Goal: Use online tool/utility: Use online tool/utility

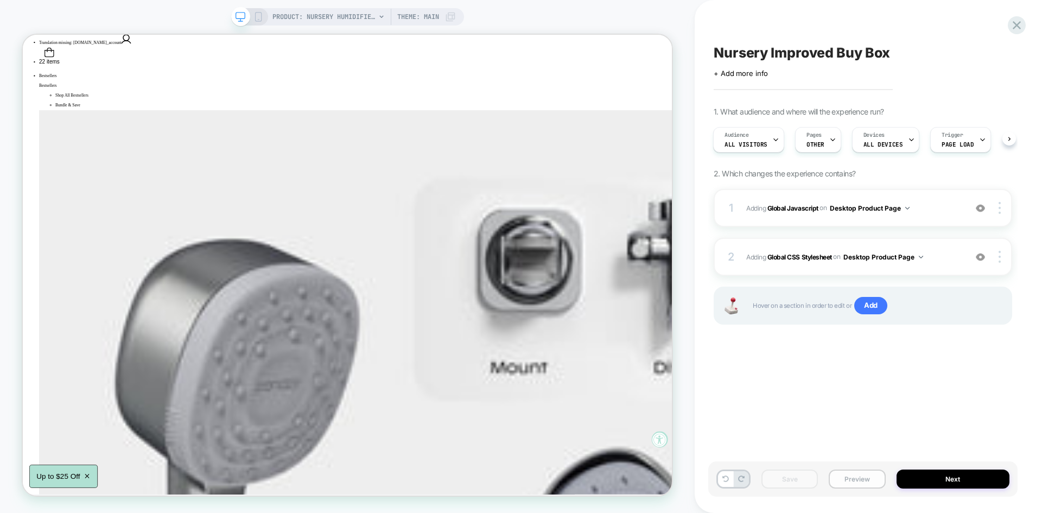
click at [849, 478] on button "Preview" at bounding box center [856, 478] width 56 height 19
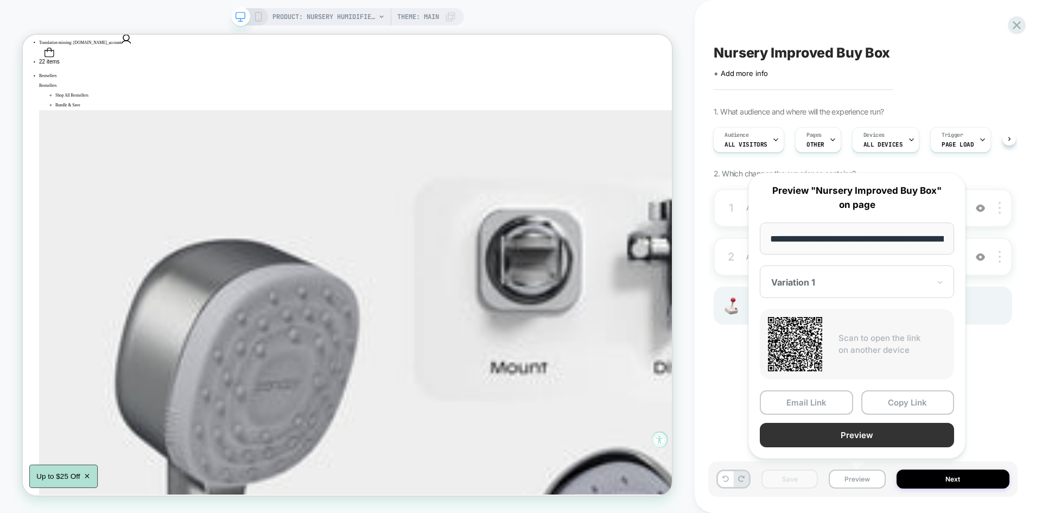
click at [850, 439] on button "Preview" at bounding box center [857, 435] width 194 height 24
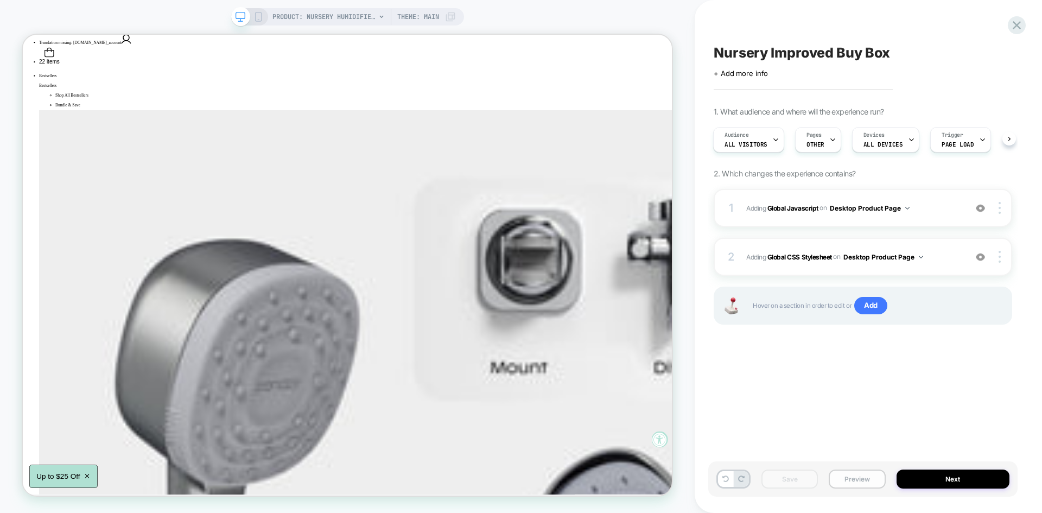
click at [847, 480] on button "Preview" at bounding box center [856, 478] width 56 height 19
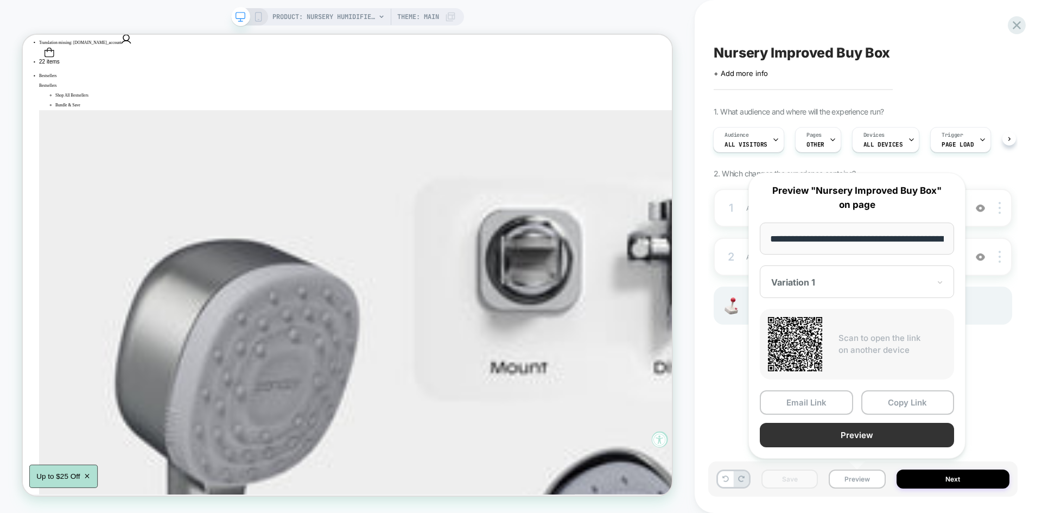
click at [853, 445] on button "Preview" at bounding box center [857, 435] width 194 height 24
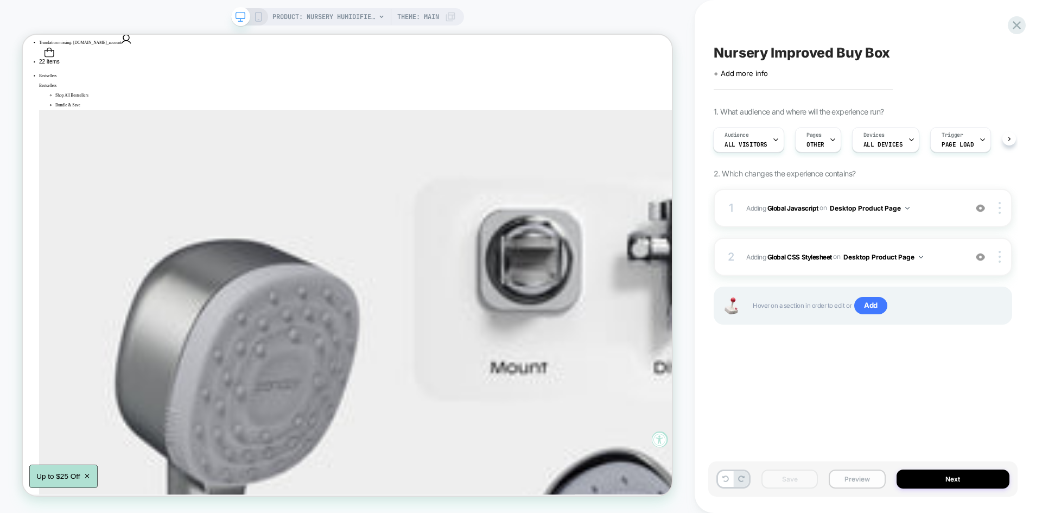
click at [863, 470] on button "Preview" at bounding box center [856, 478] width 56 height 19
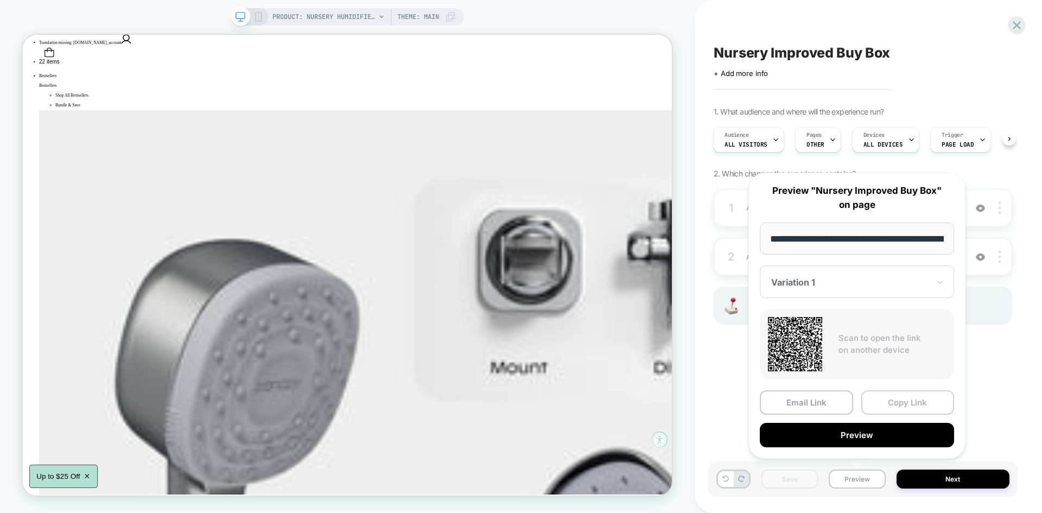
click at [910, 398] on button "Copy Link" at bounding box center [907, 402] width 93 height 24
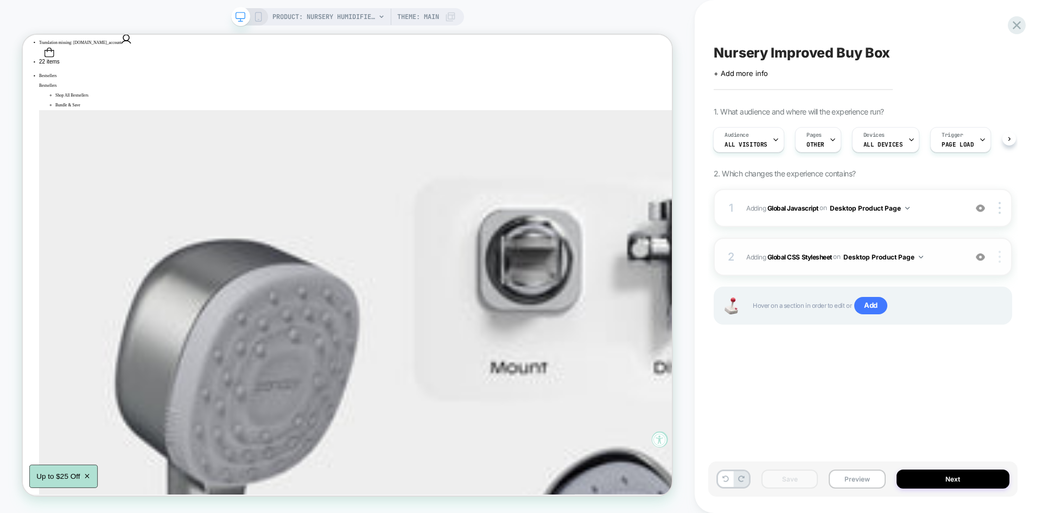
click at [0, 0] on img at bounding box center [0, 0] width 0 height 0
click at [802, 258] on b "Global CSS Stylesheet" at bounding box center [799, 256] width 65 height 8
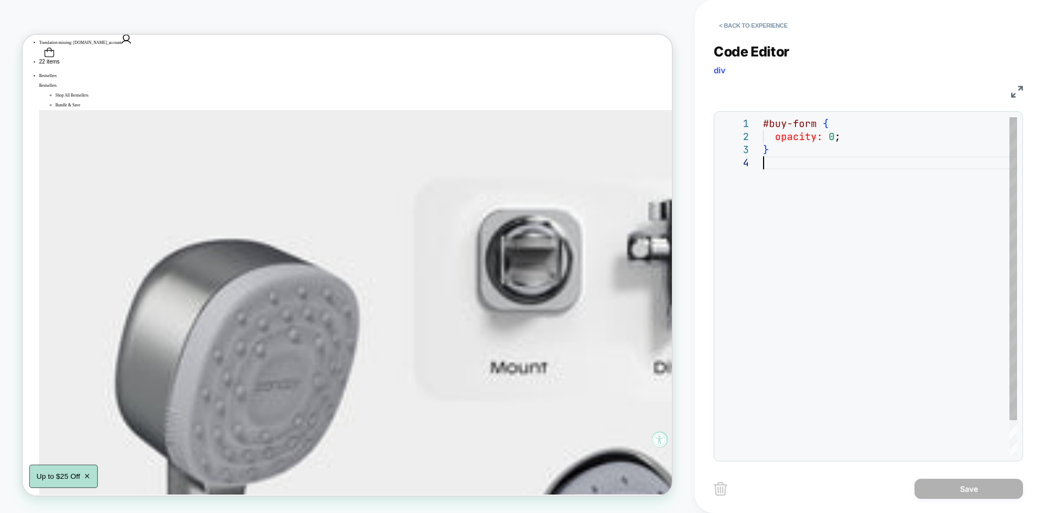
click at [786, 205] on div "#buy-form { opacity: 0 ; }" at bounding box center [890, 305] width 254 height 377
click at [749, 24] on button "< Back to experience" at bounding box center [752, 25] width 79 height 17
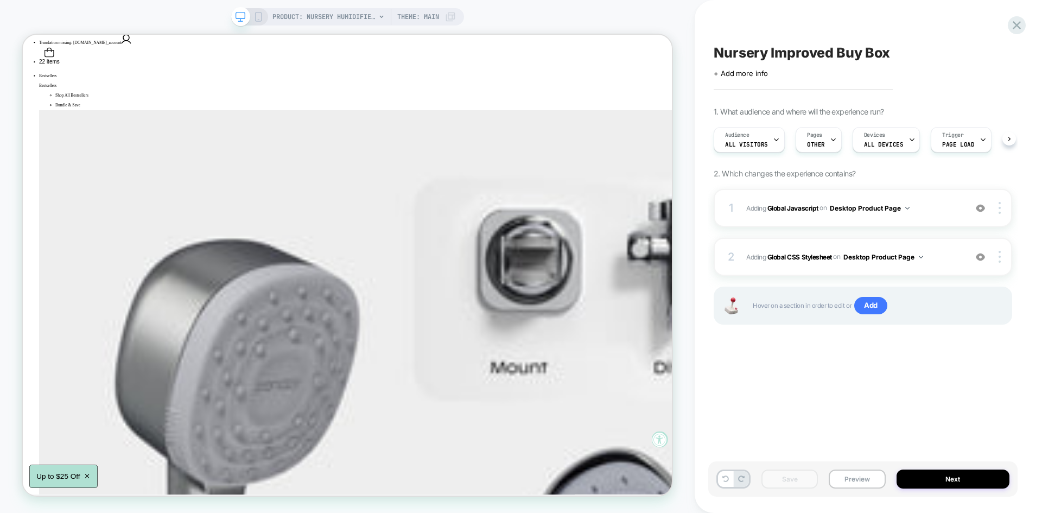
scroll to position [0, 1]
click at [855, 471] on button "Preview" at bounding box center [856, 478] width 56 height 19
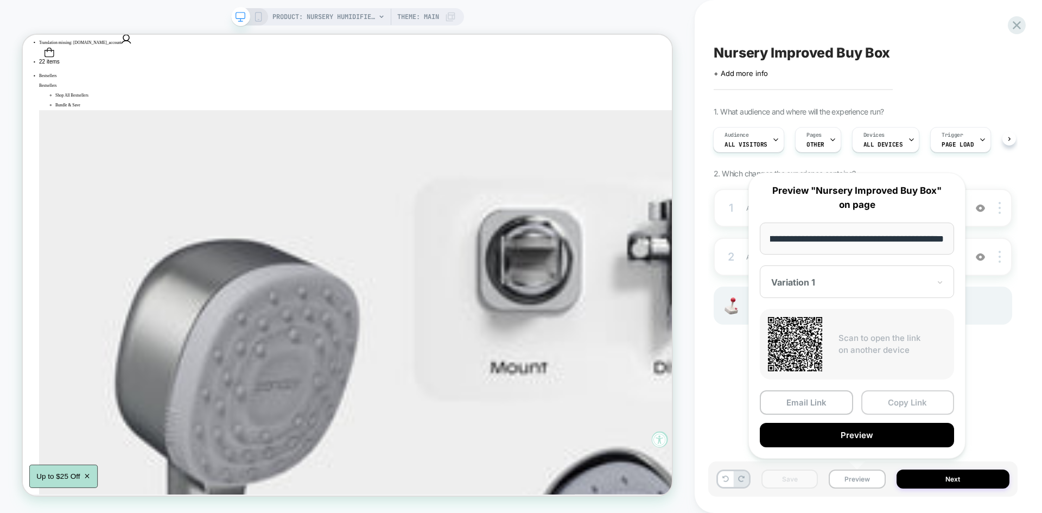
scroll to position [0, 0]
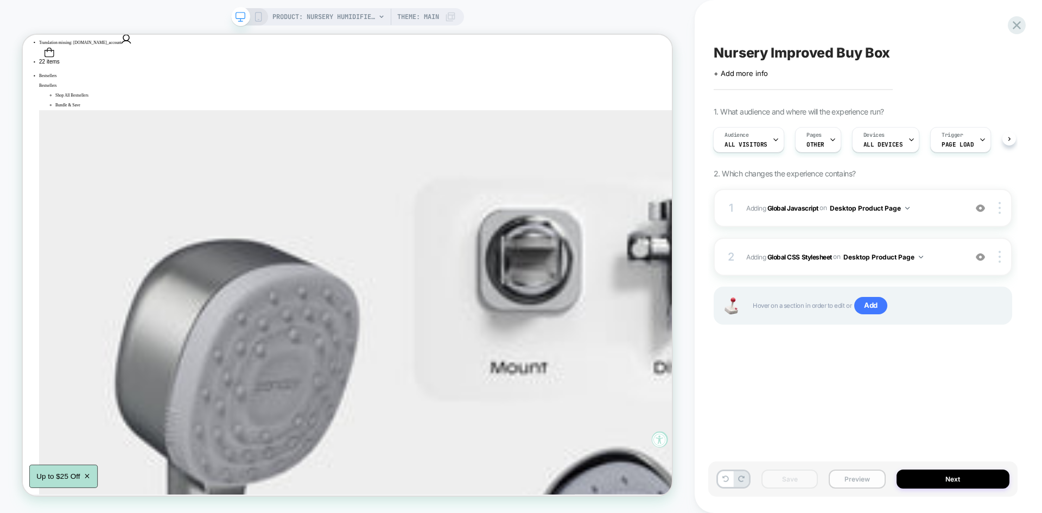
click at [850, 477] on button "Preview" at bounding box center [856, 478] width 56 height 19
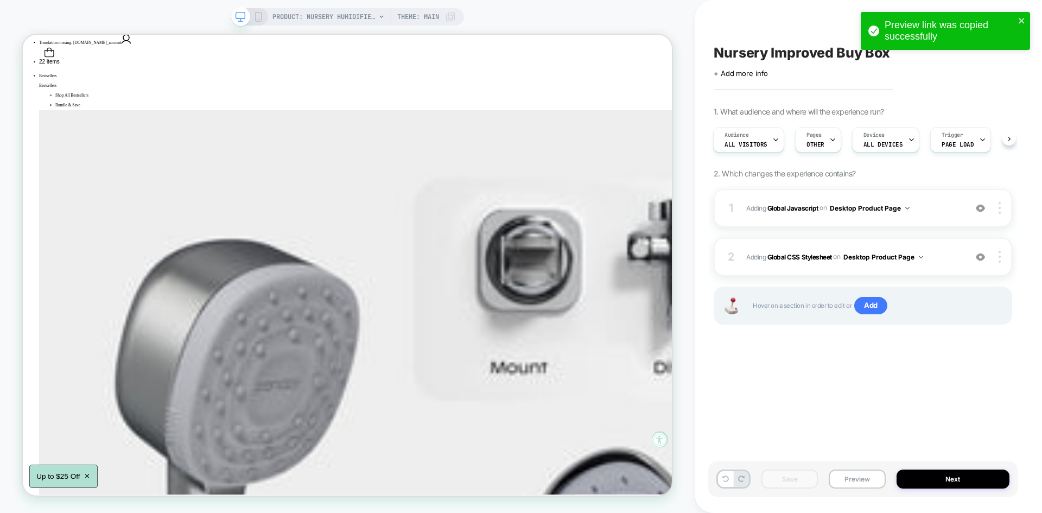
click at [681, 197] on div "PRODUCT: Nursery Humidifier 2.0 [little dreams by canopy] PRODUCT: Nursery Humi…" at bounding box center [347, 256] width 694 height 491
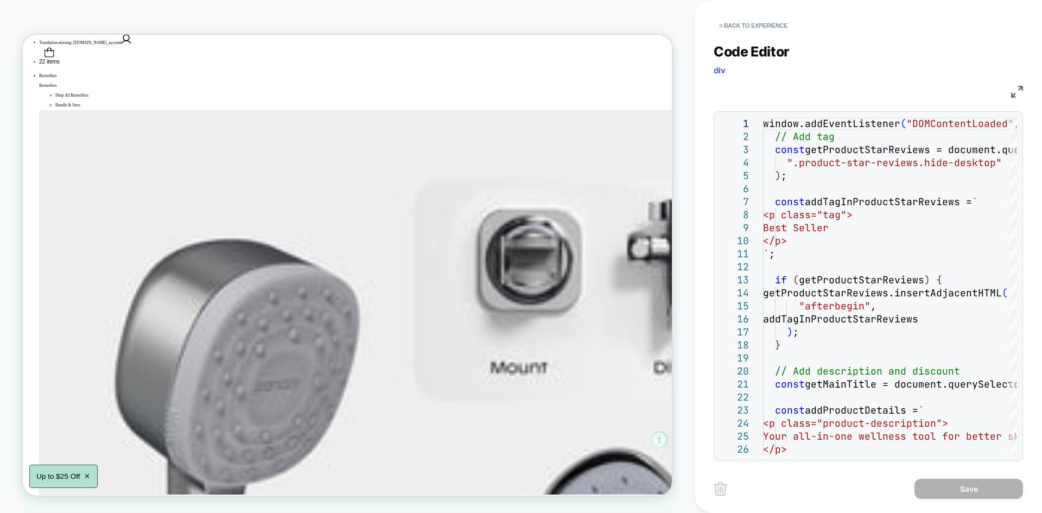
click at [1014, 90] on img at bounding box center [1017, 92] width 12 height 12
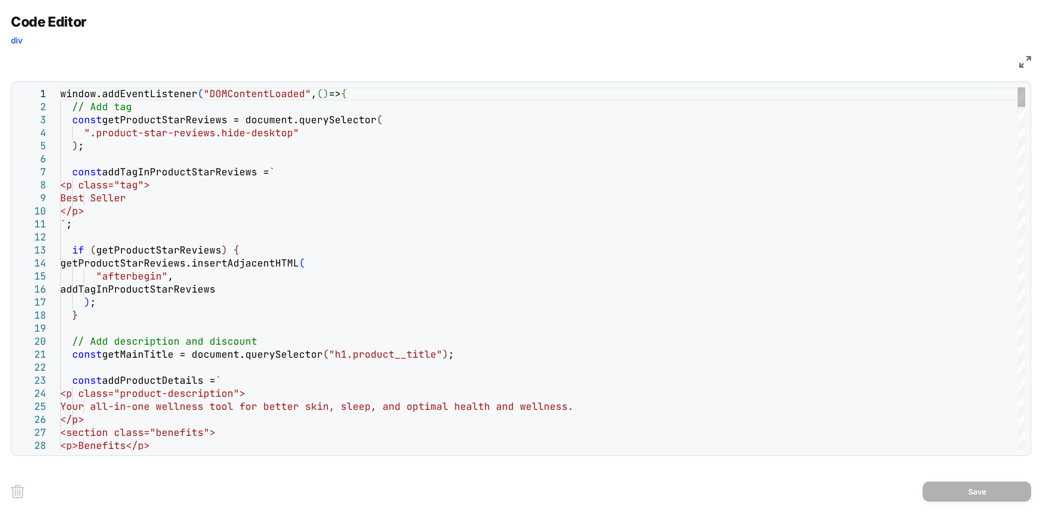
type textarea "**********"
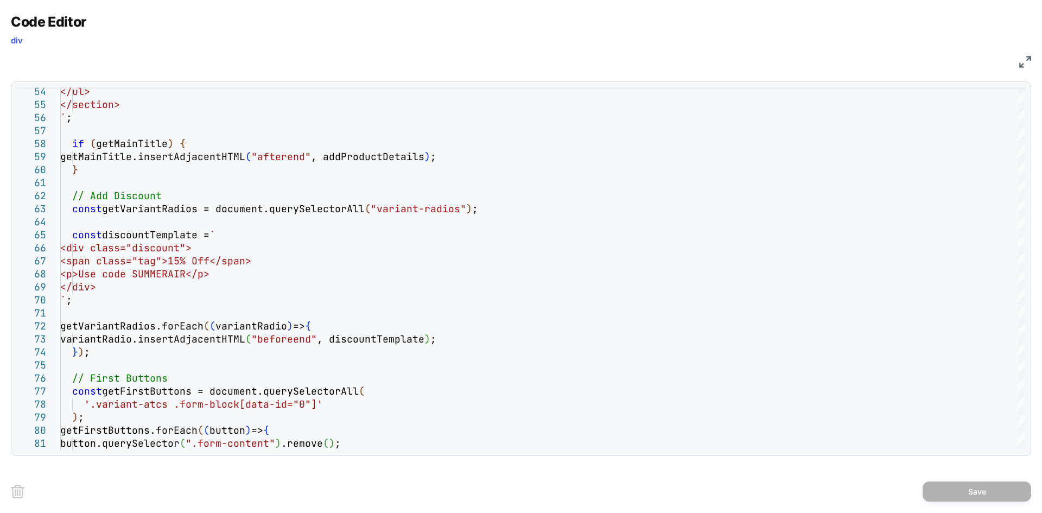
click at [1024, 58] on img at bounding box center [1025, 62] width 12 height 12
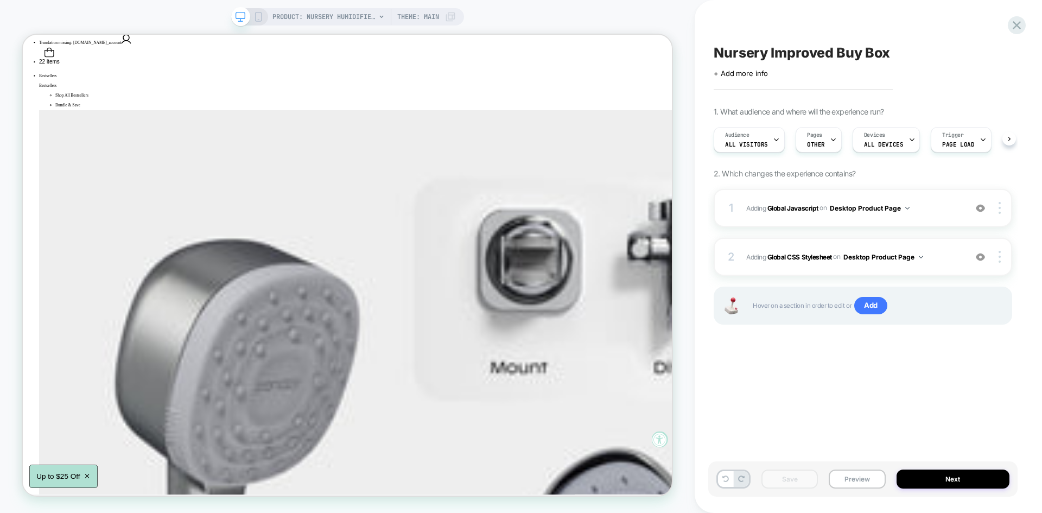
scroll to position [0, 1]
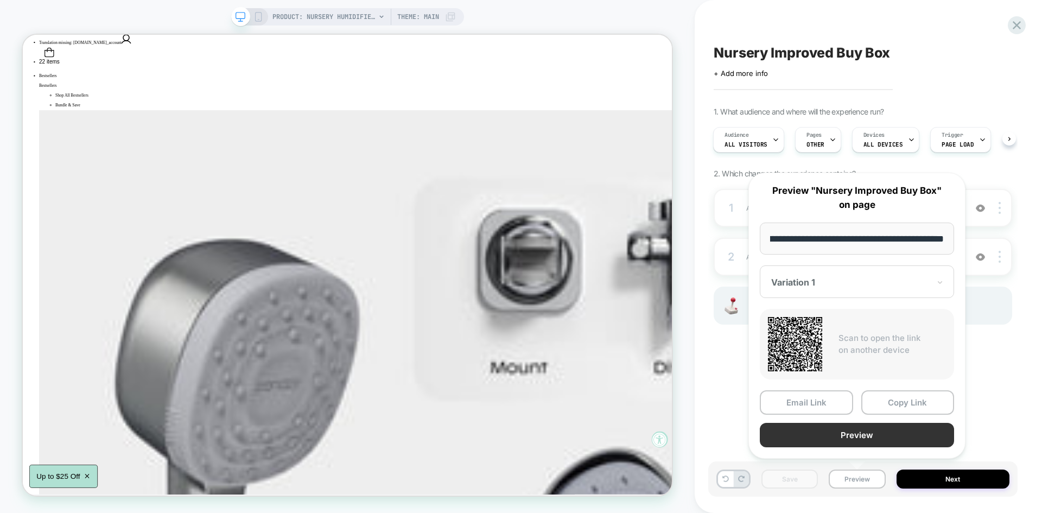
scroll to position [0, 0]
click at [848, 435] on button "Preview" at bounding box center [857, 435] width 194 height 24
